Goal: Information Seeking & Learning: Learn about a topic

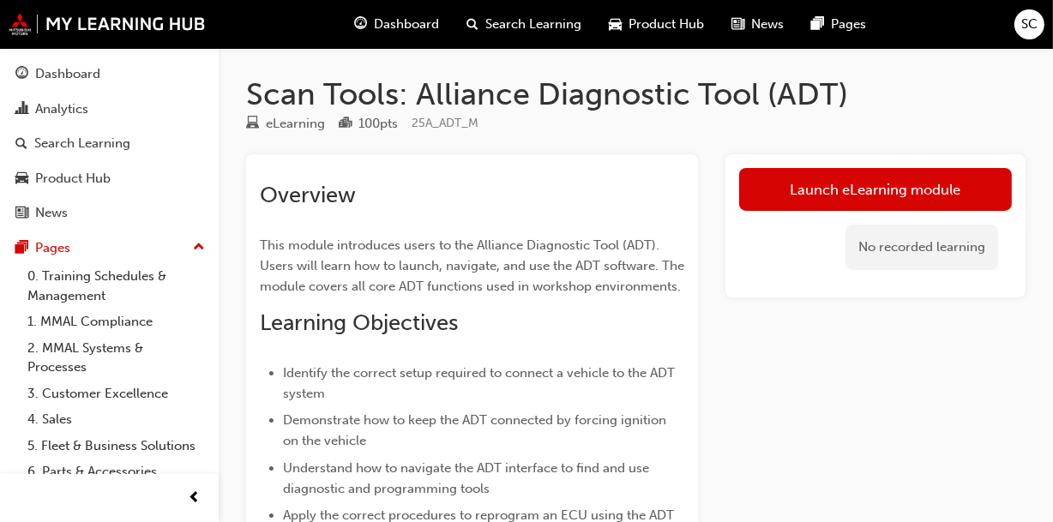
click at [430, 187] on h2 "Overview" at bounding box center [472, 195] width 425 height 27
click at [902, 191] on link "Launch eLearning module" at bounding box center [875, 189] width 273 height 43
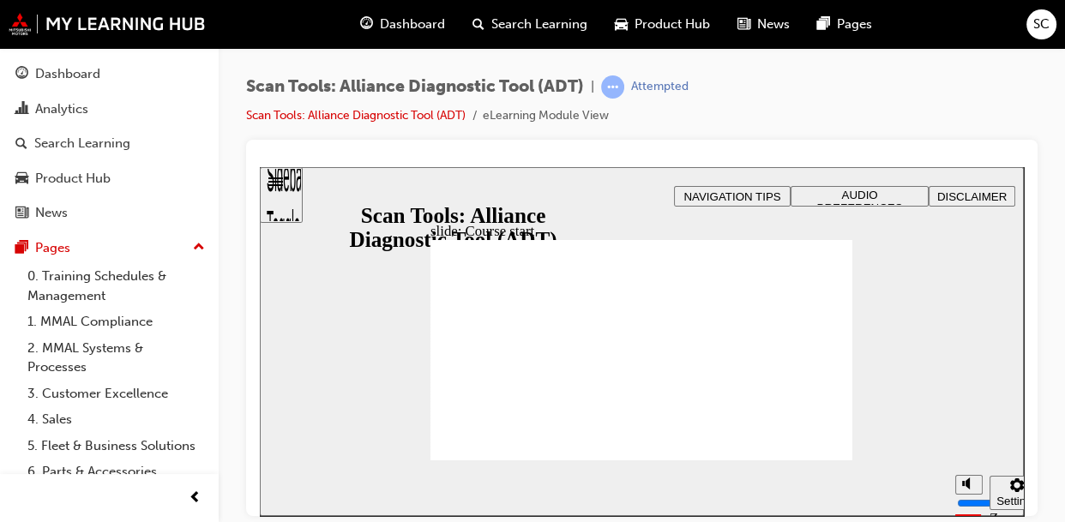
click at [830, 193] on span "AUDIO PREFERENCES" at bounding box center [861, 201] width 86 height 26
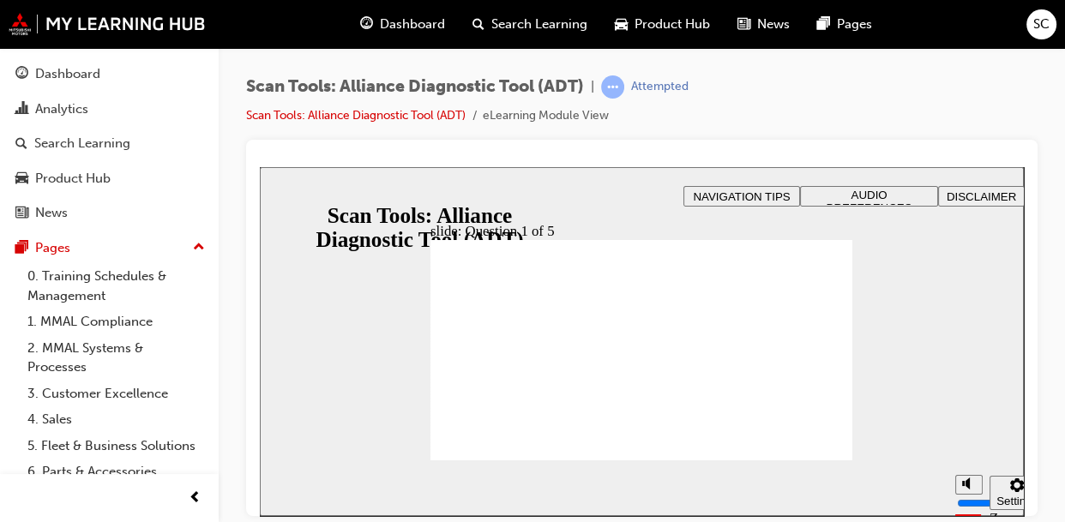
radio input "true"
drag, startPoint x: 826, startPoint y: 442, endPoint x: 723, endPoint y: 442, distance: 102.9
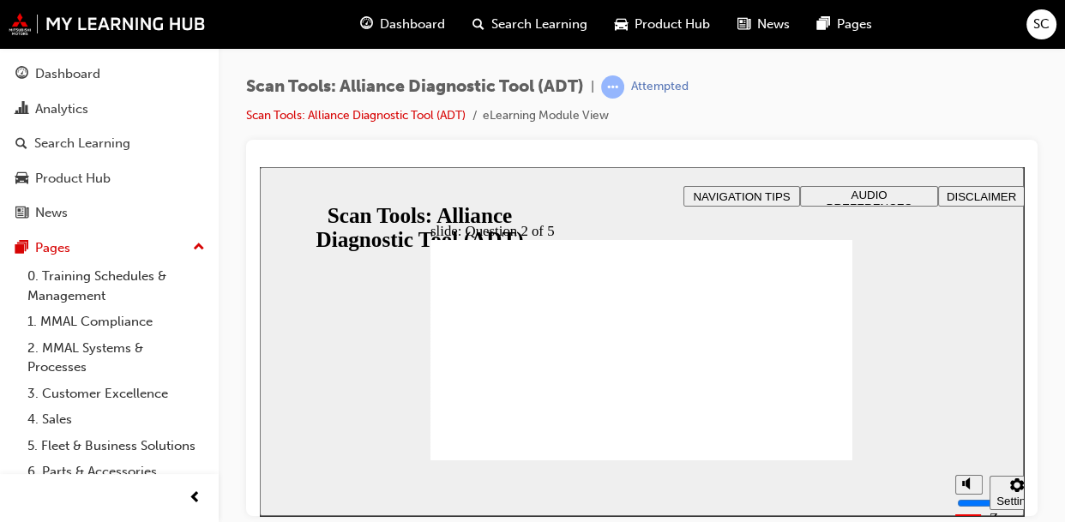
radio input "false"
radio input "true"
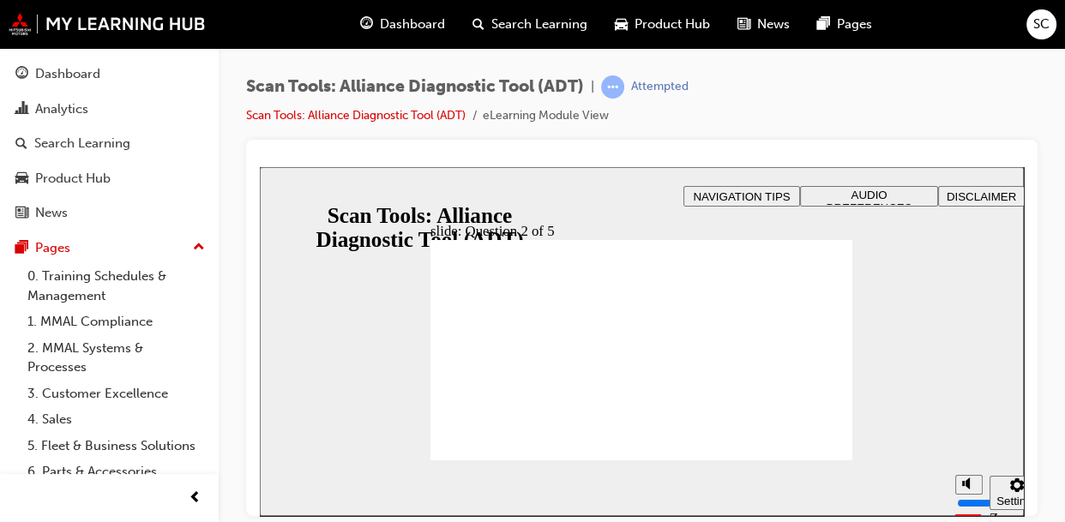
radio input "true"
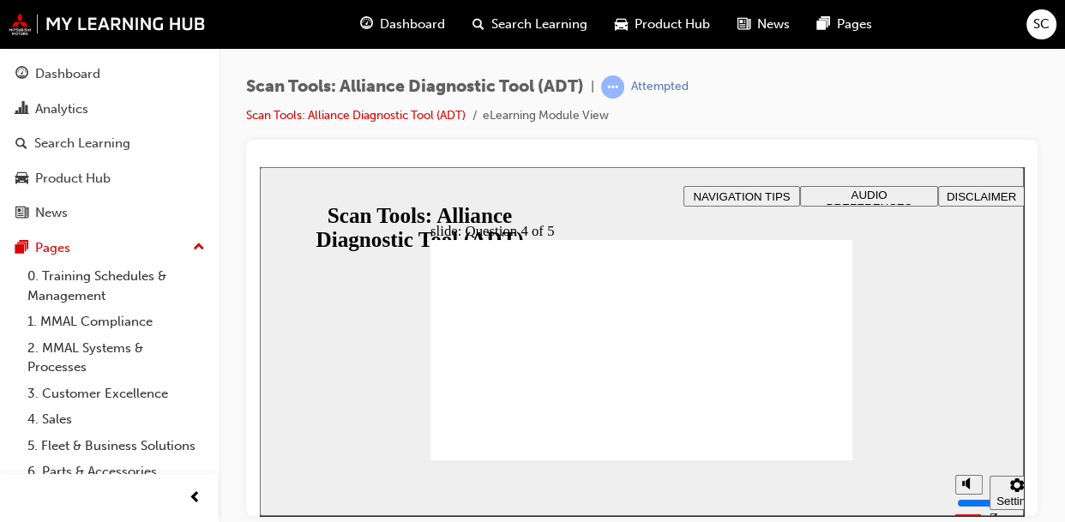
radio input "true"
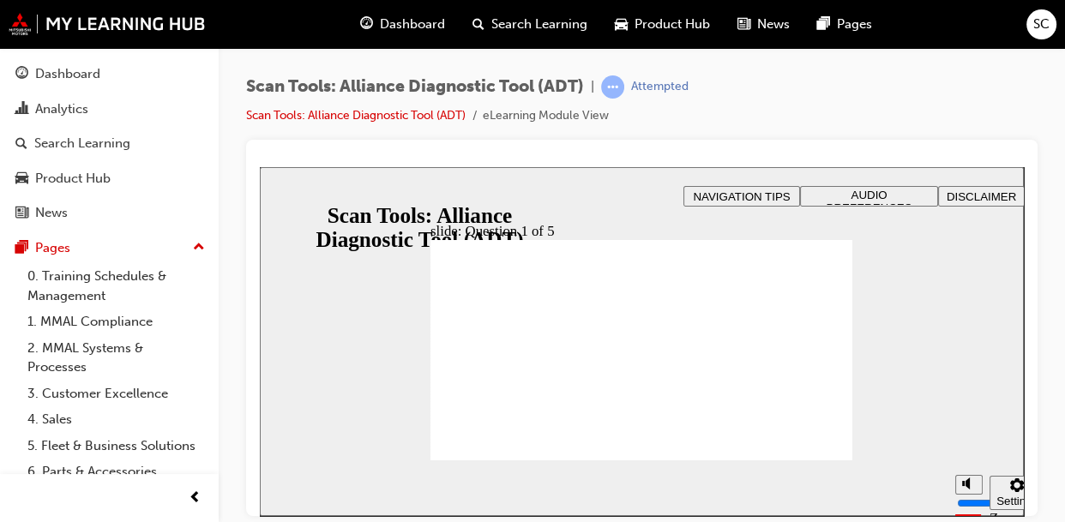
radio input "true"
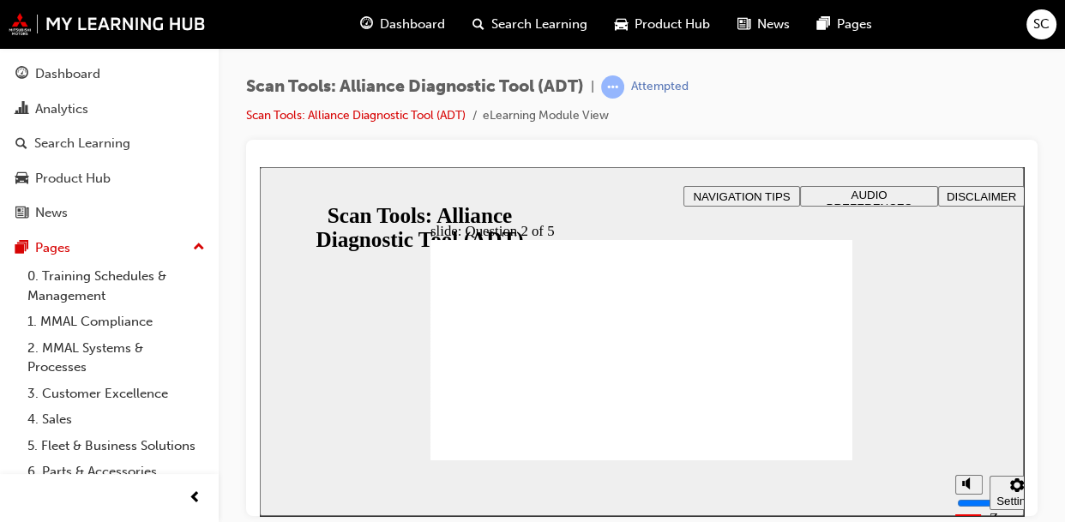
radio input "true"
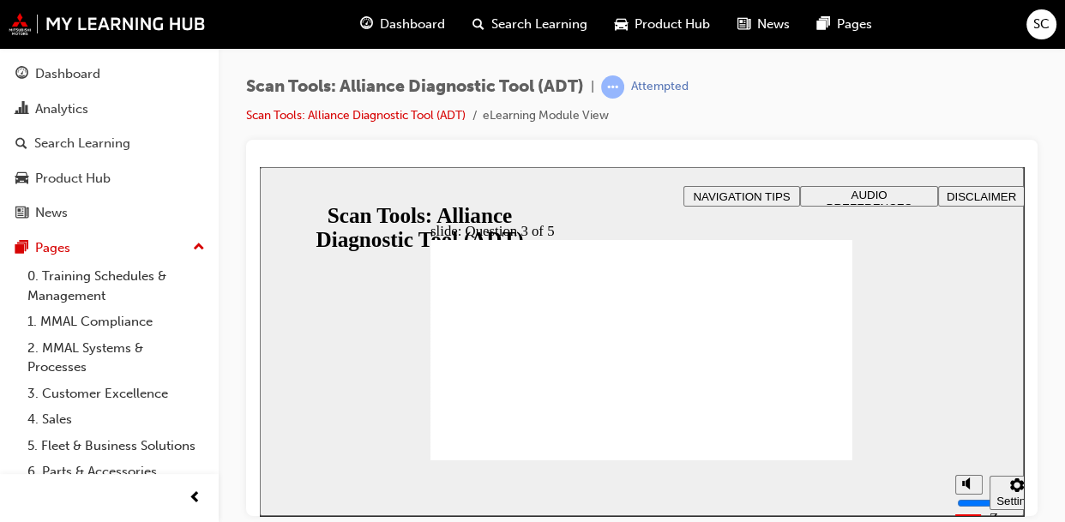
radio input "true"
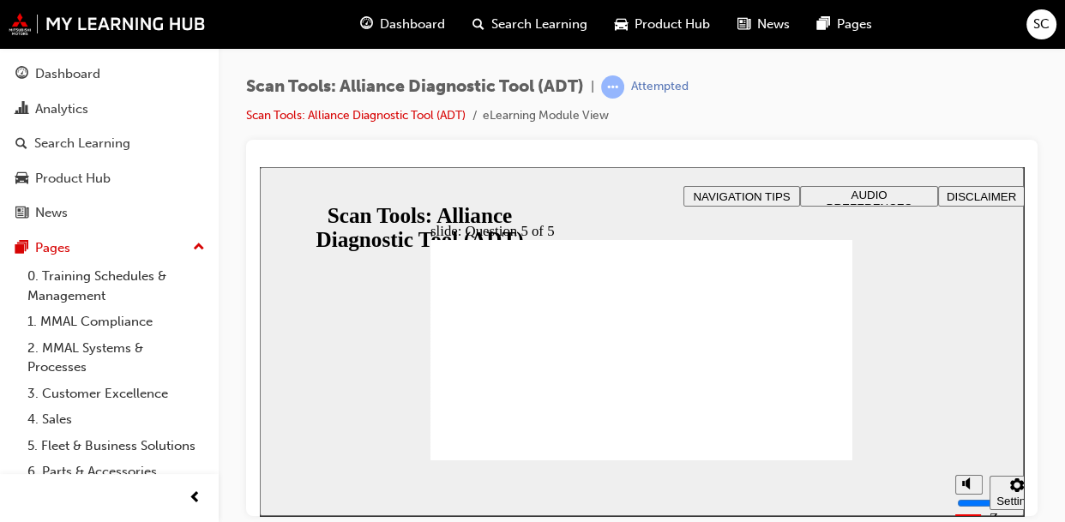
radio input "true"
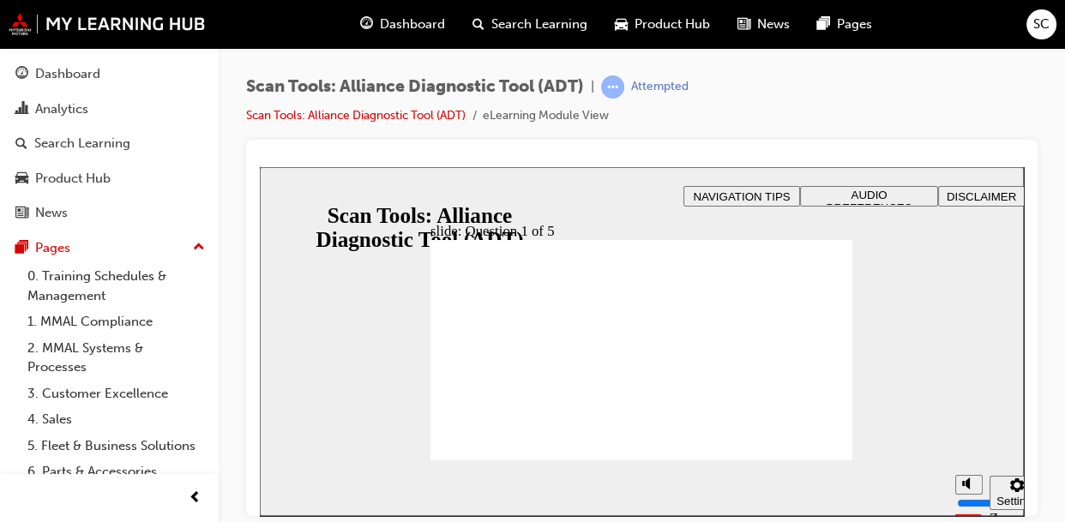
radio input "true"
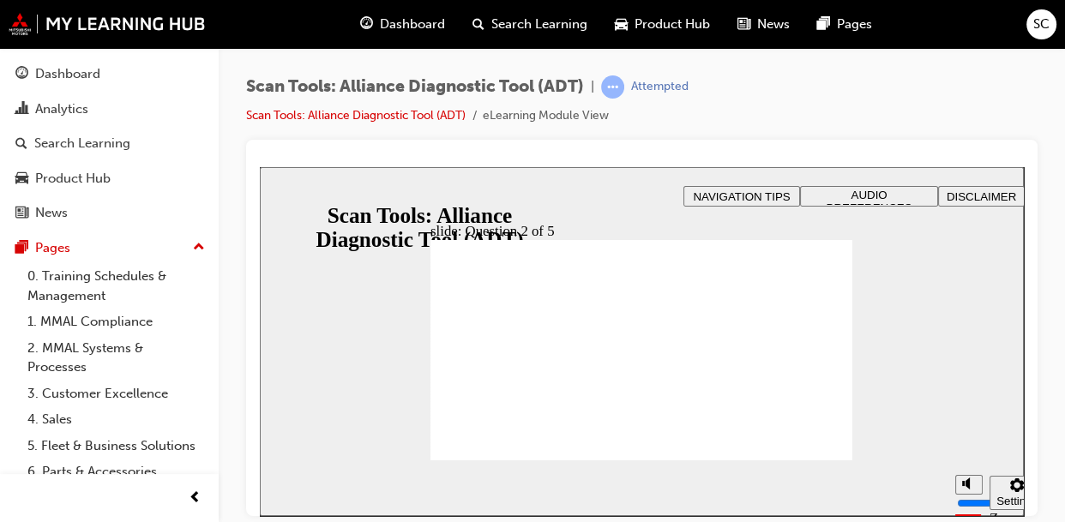
radio input "true"
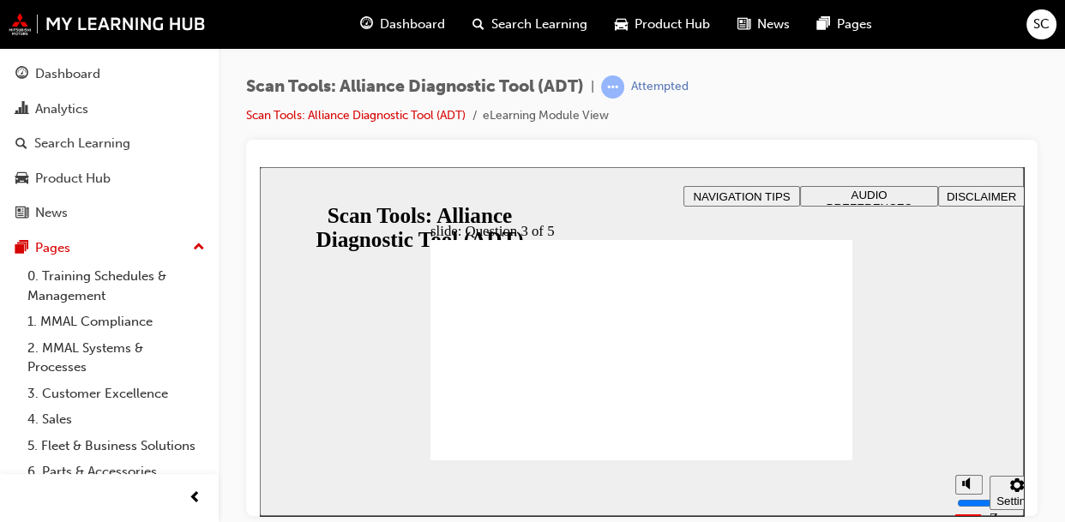
radio input "true"
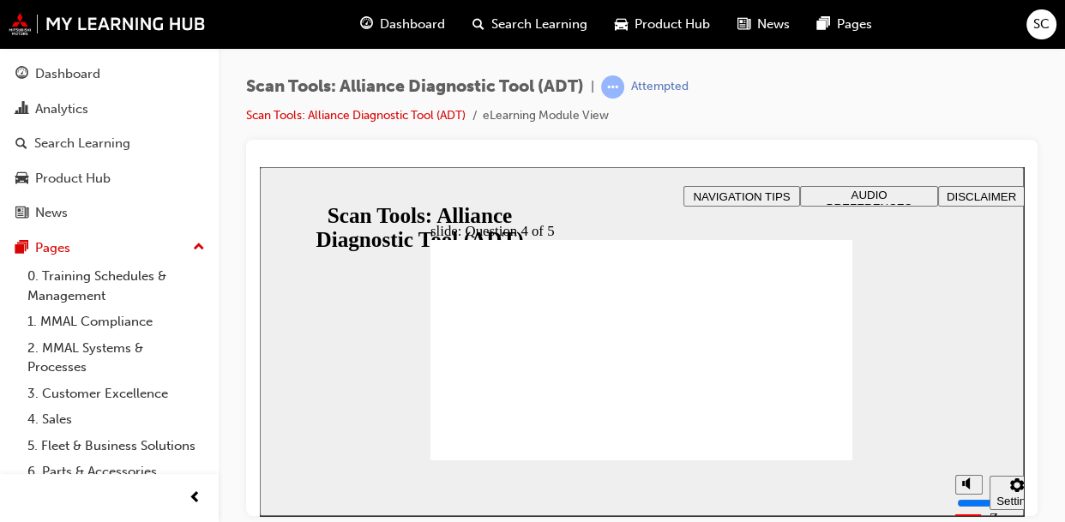
radio input "true"
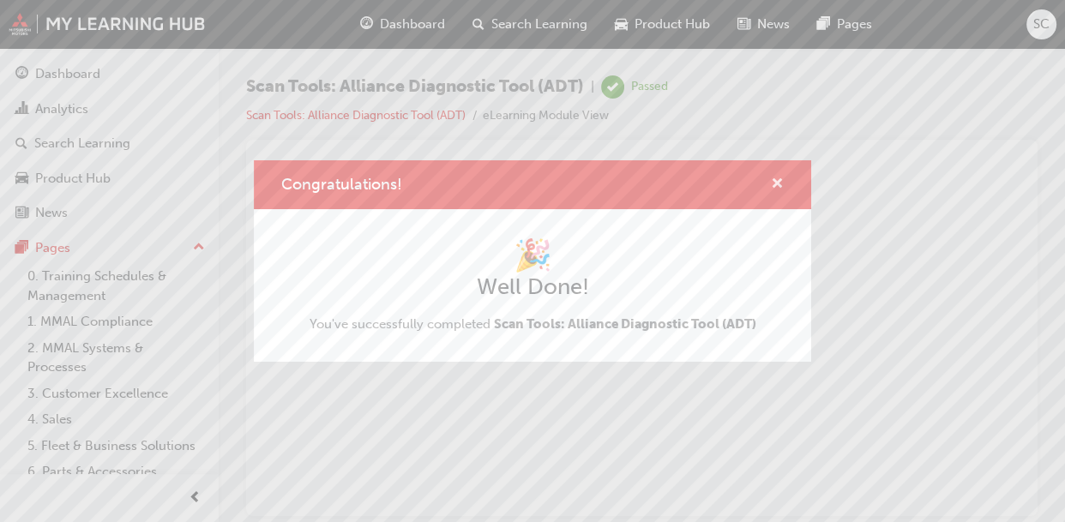
click at [776, 184] on span "cross-icon" at bounding box center [777, 185] width 13 height 15
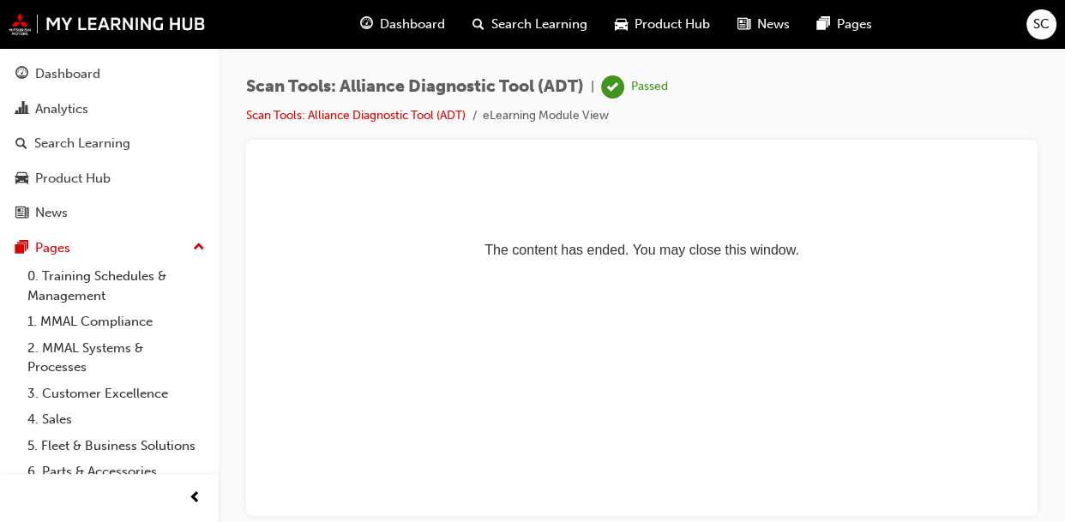
click at [512, 21] on span "Search Learning" at bounding box center [540, 25] width 96 height 20
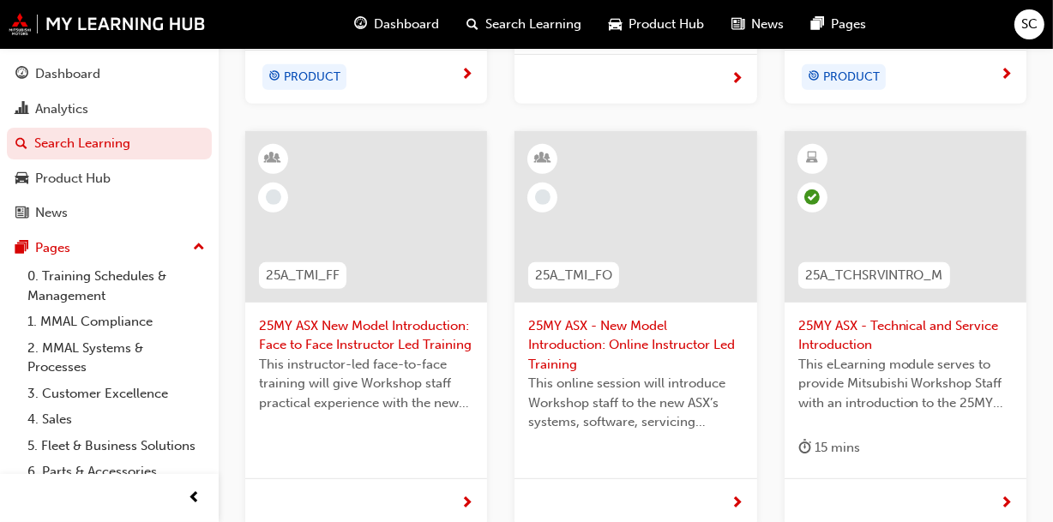
scroll to position [702, 0]
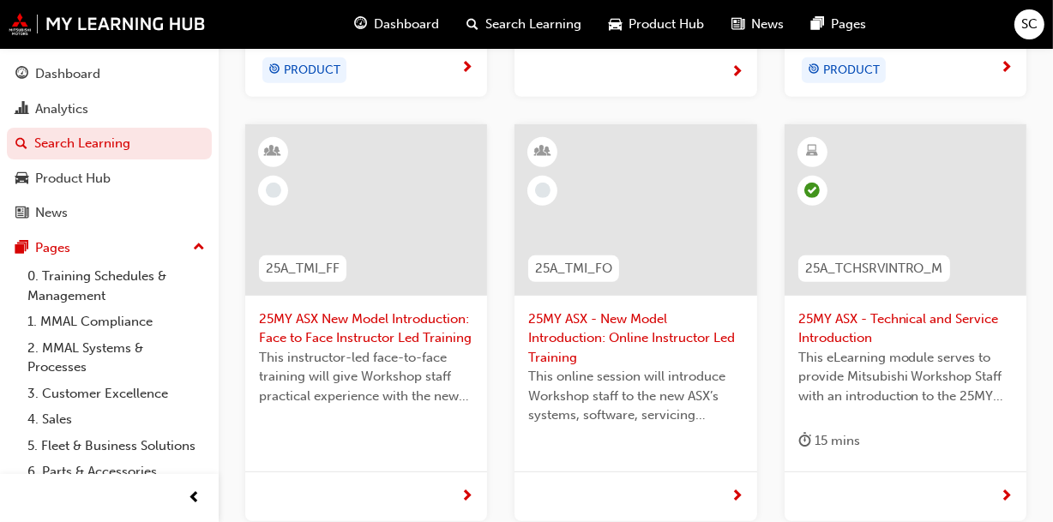
click at [631, 332] on span "25MY ASX - New Model Introduction: Online Instructor Led Training" at bounding box center [635, 339] width 214 height 58
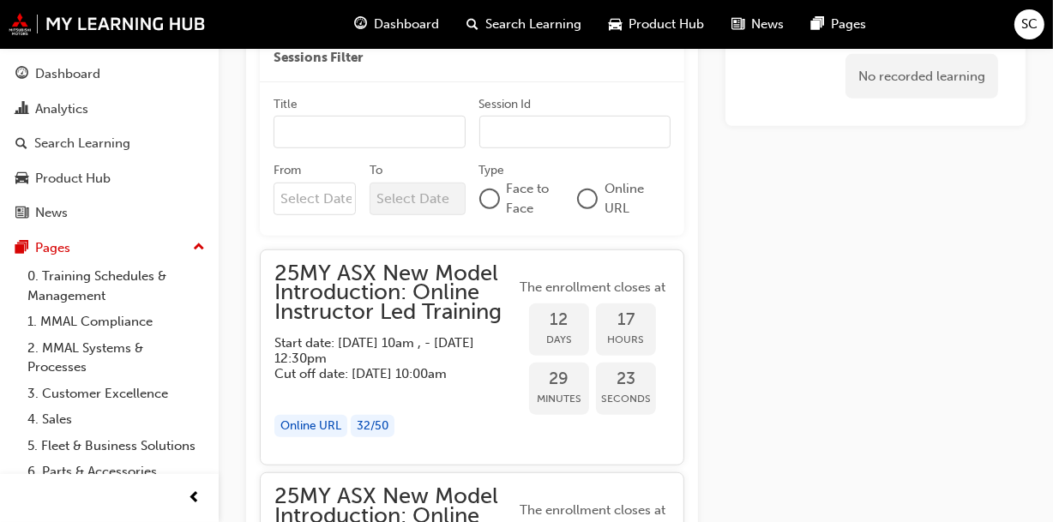
scroll to position [1145, 0]
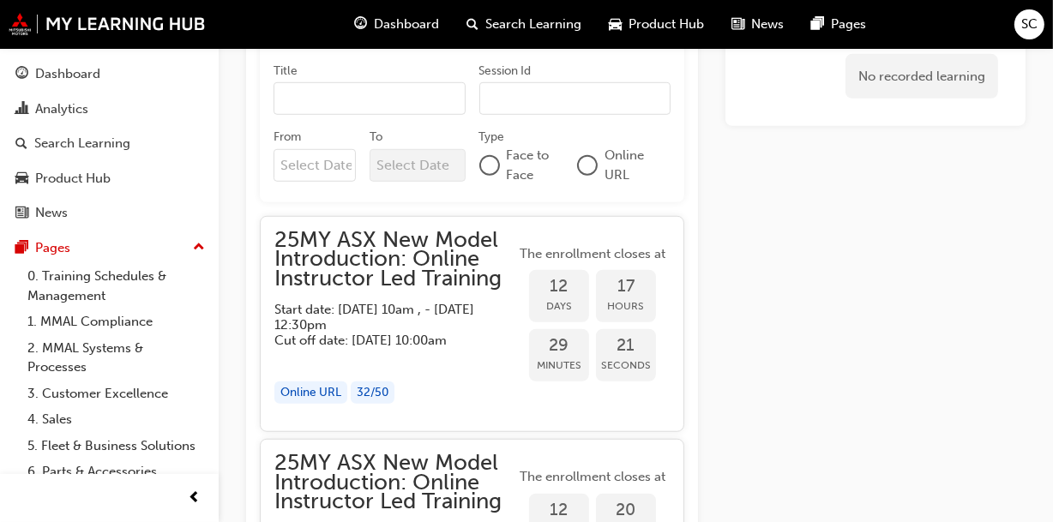
click at [322, 402] on div "Online URL" at bounding box center [311, 393] width 73 height 23
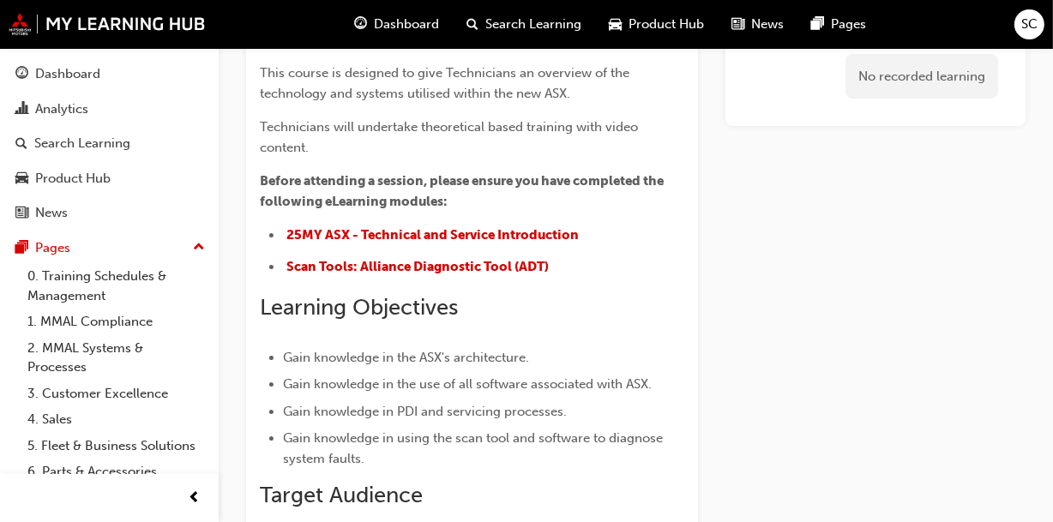
scroll to position [0, 0]
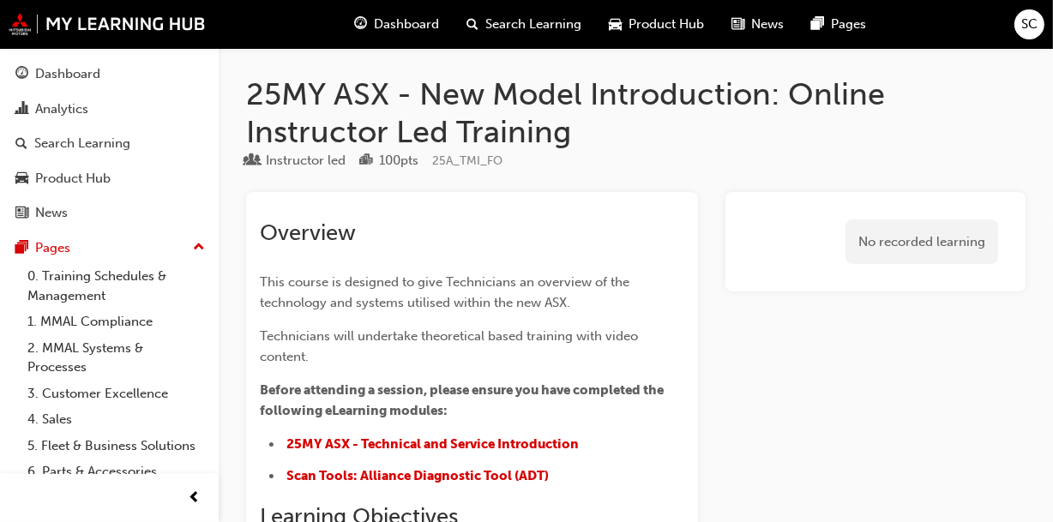
click at [762, 243] on div "No recorded learning" at bounding box center [875, 242] width 273 height 73
